Goal: Task Accomplishment & Management: Use online tool/utility

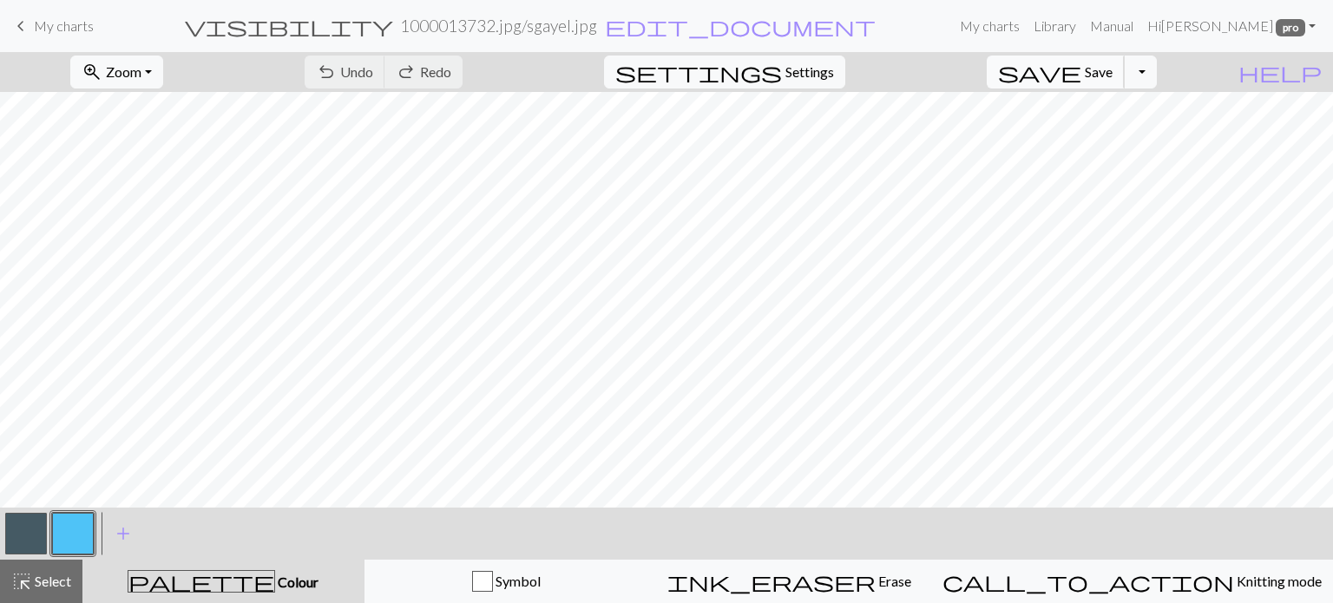
click at [1112, 71] on span "Save" at bounding box center [1099, 71] width 28 height 16
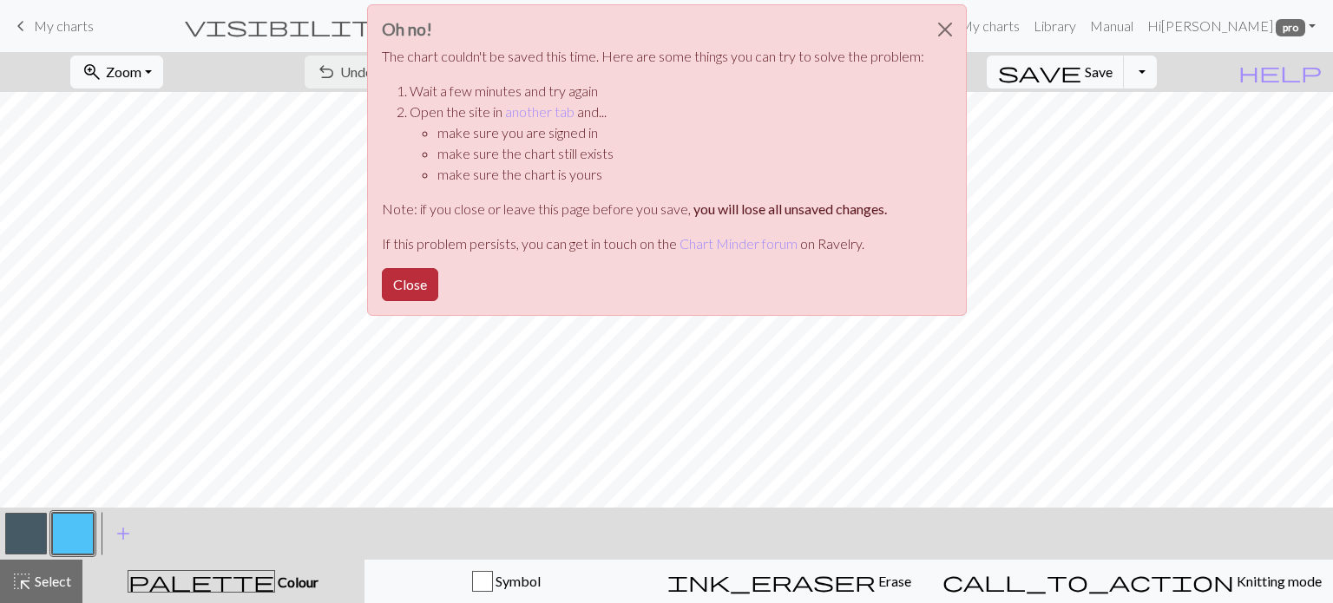
click at [396, 274] on button "Close" at bounding box center [410, 284] width 56 height 33
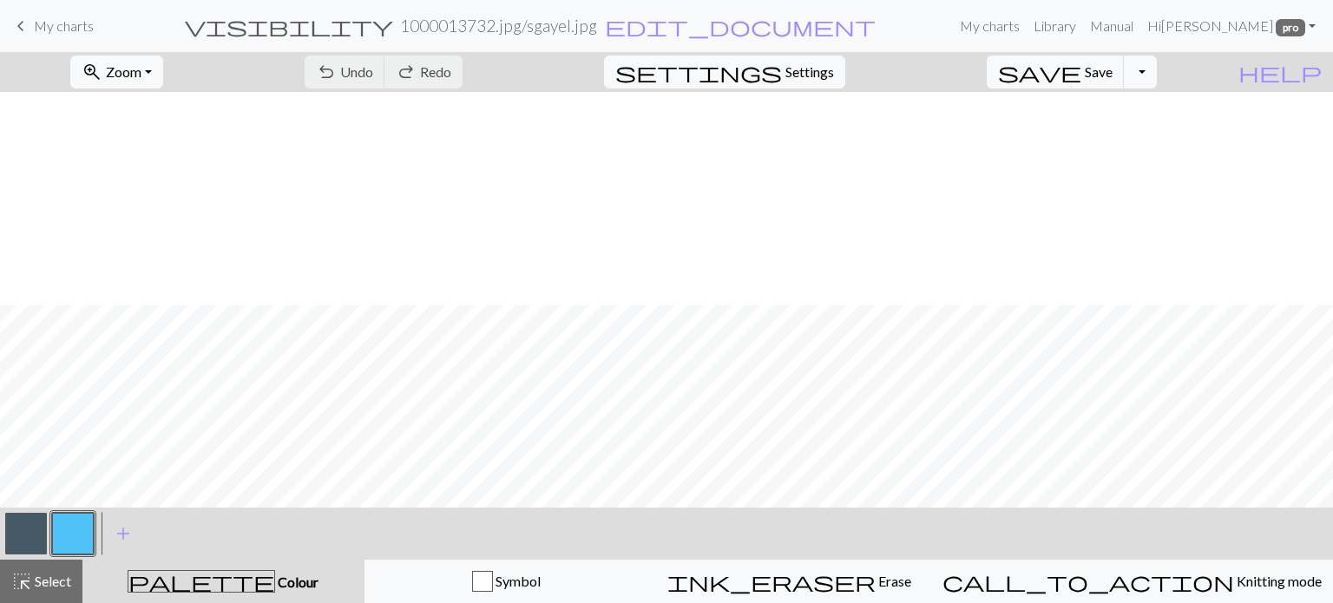
scroll to position [386, 0]
click at [141, 66] on span "Zoom" at bounding box center [124, 71] width 36 height 16
click at [187, 112] on button "Fit all" at bounding box center [140, 110] width 137 height 28
